Goal: Find specific page/section: Find specific page/section

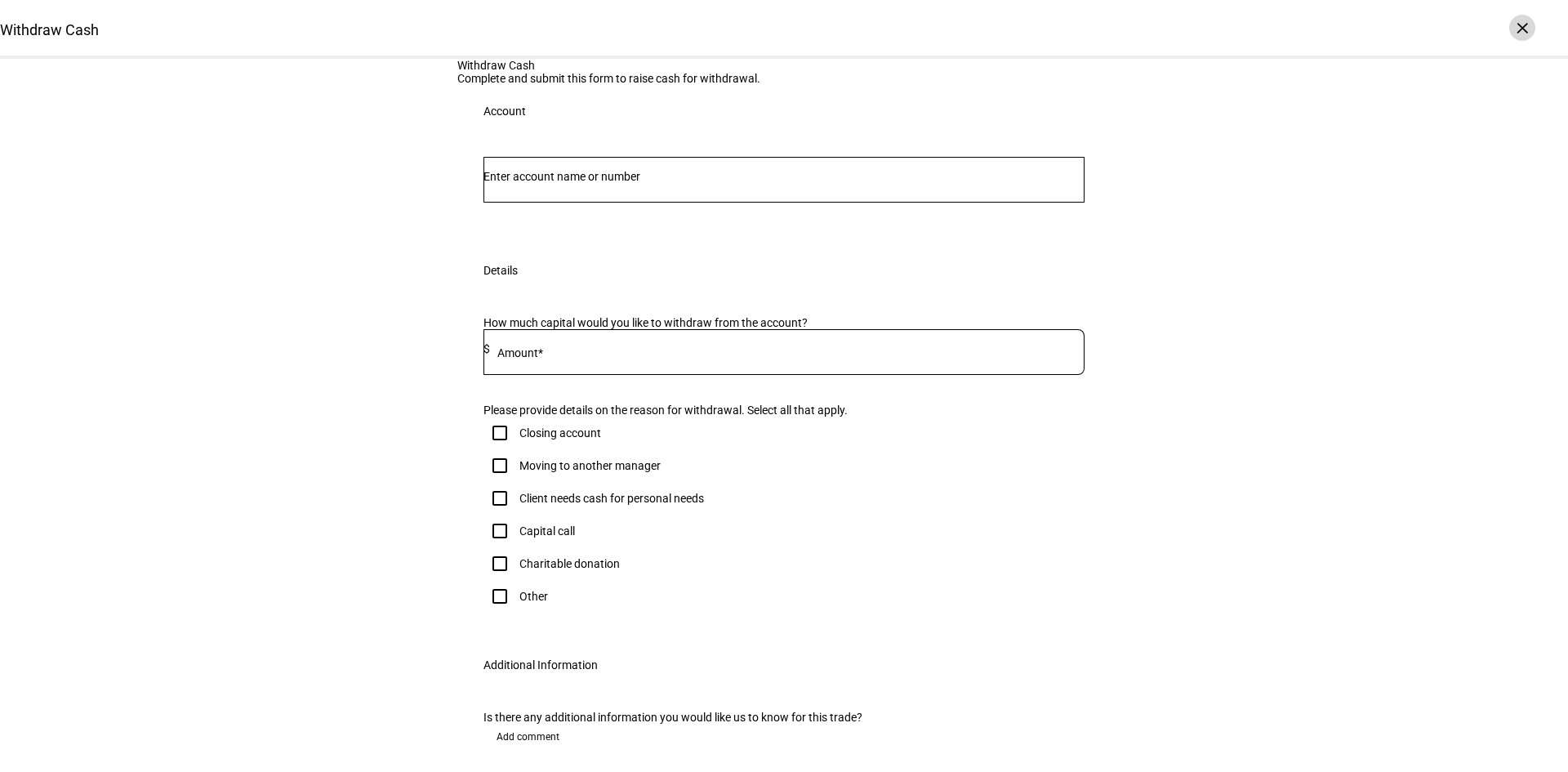
click at [1521, 27] on div "×" at bounding box center [1523, 28] width 26 height 26
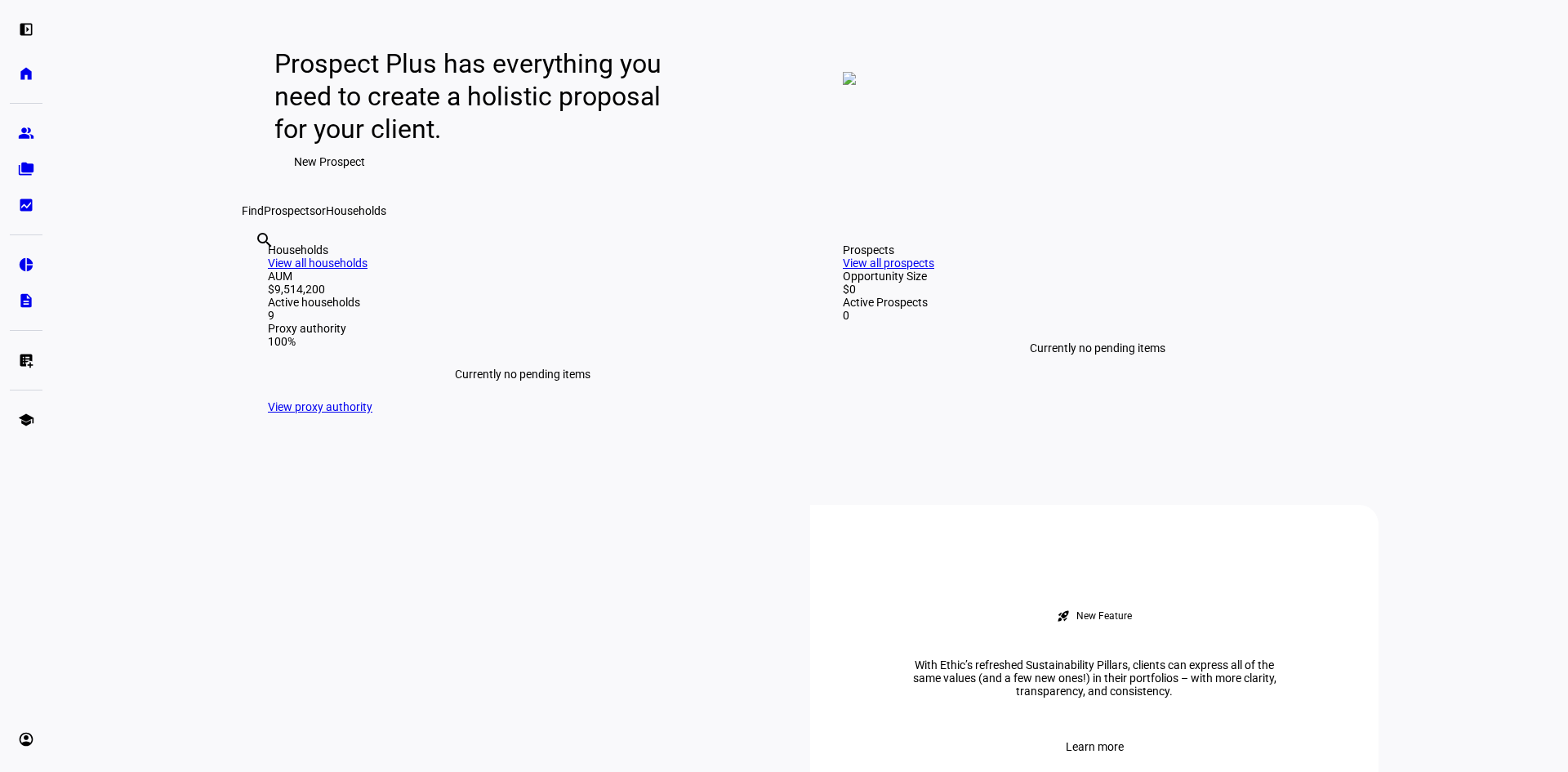
scroll to position [82, 0]
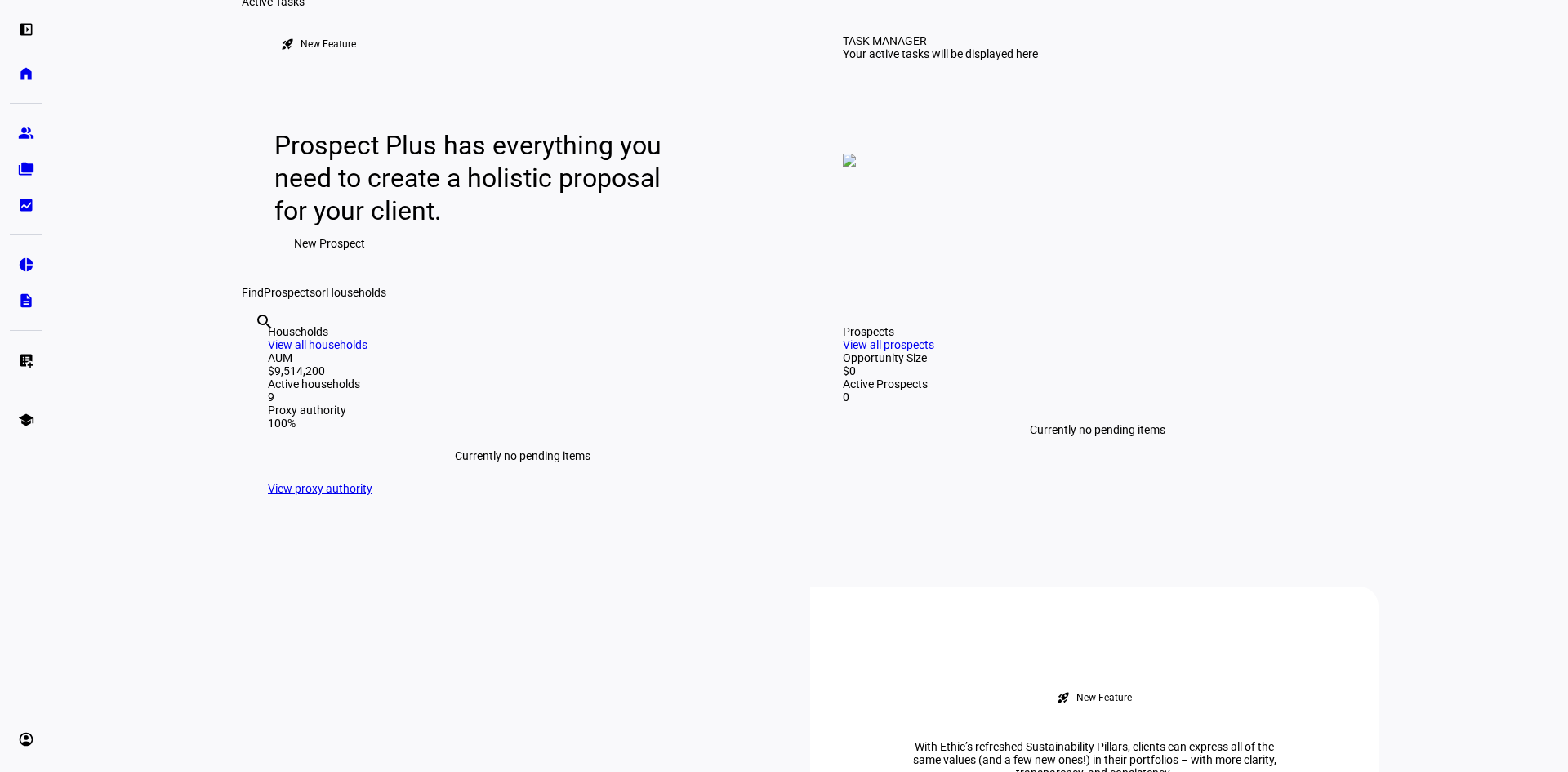
click at [258, 354] on input "text" at bounding box center [257, 344] width 3 height 20
type input "nico"
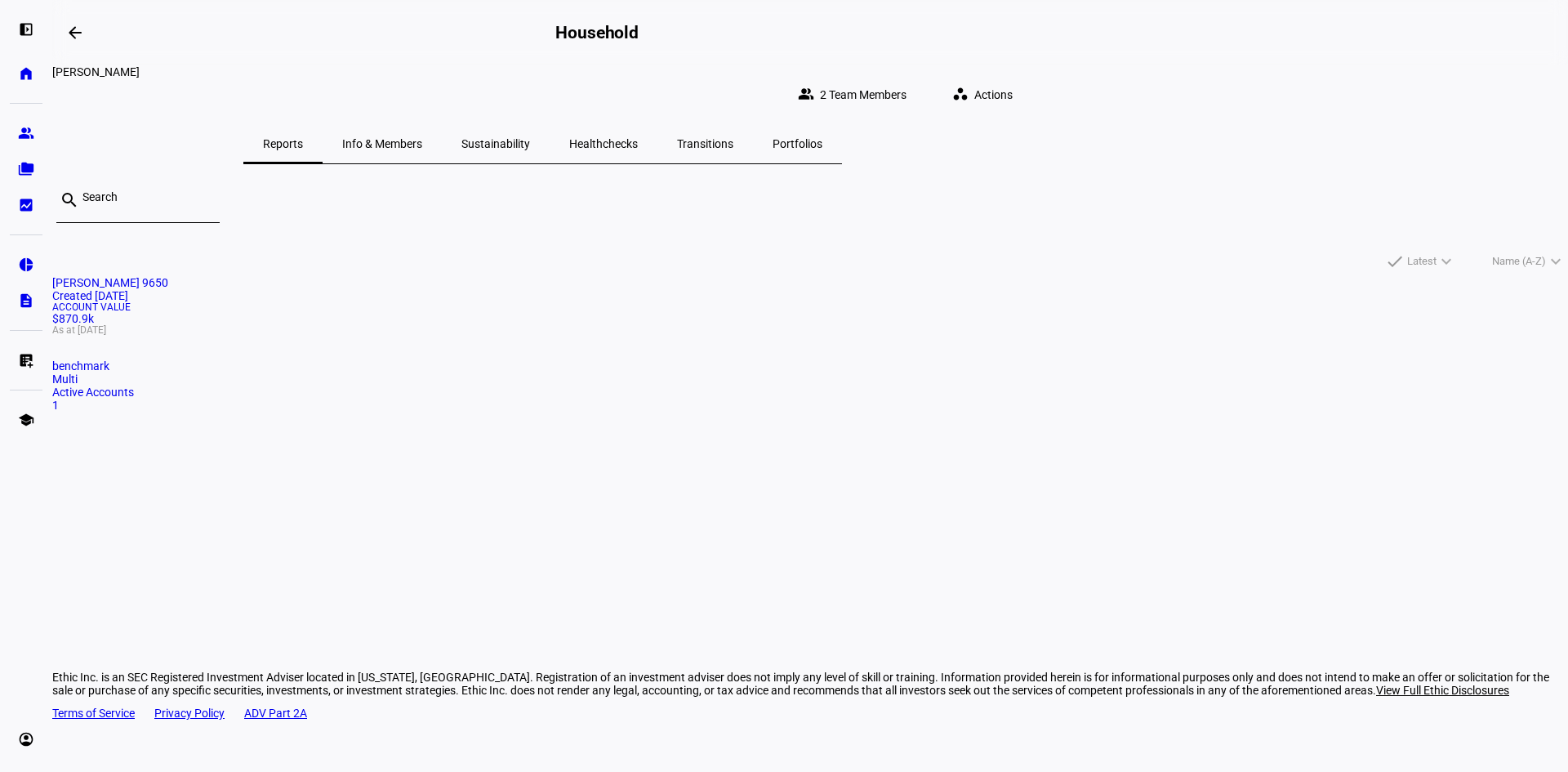
click at [168, 276] on span "[PERSON_NAME] 9650" at bounding box center [111, 283] width 116 height 13
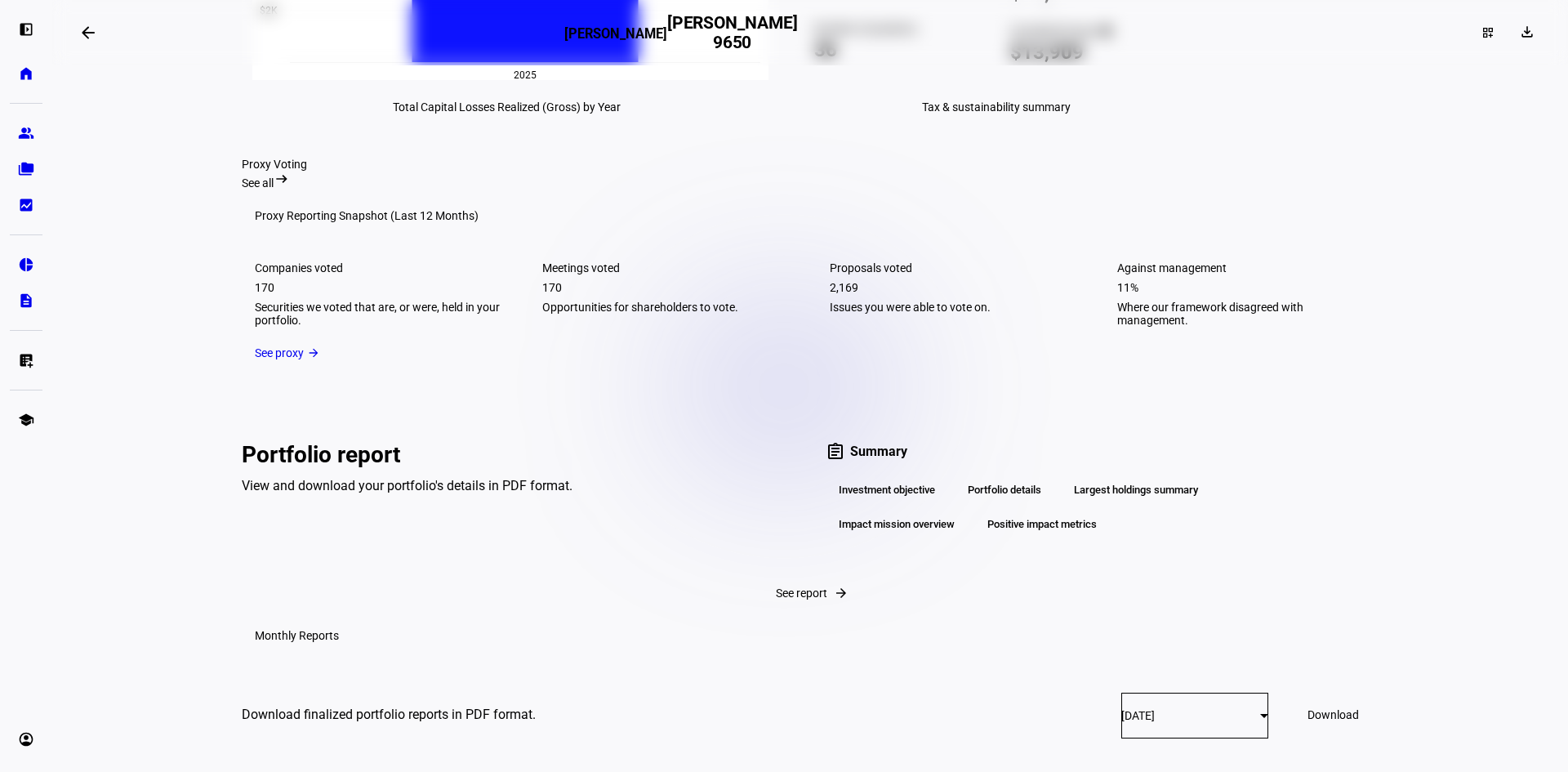
scroll to position [2532, 0]
